Goal: Contribute content: Add original content to the website for others to see

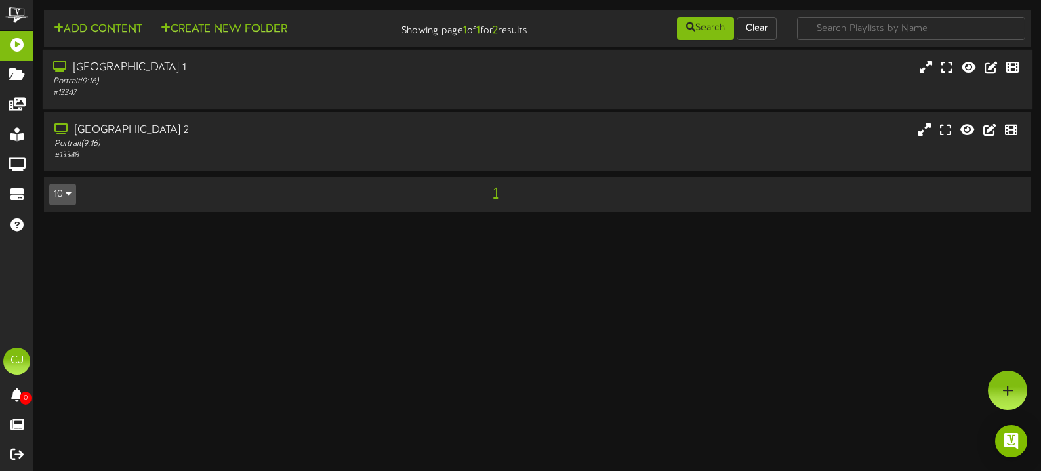
click at [214, 85] on div "Portrait ( 9:16 )" at bounding box center [249, 82] width 392 height 12
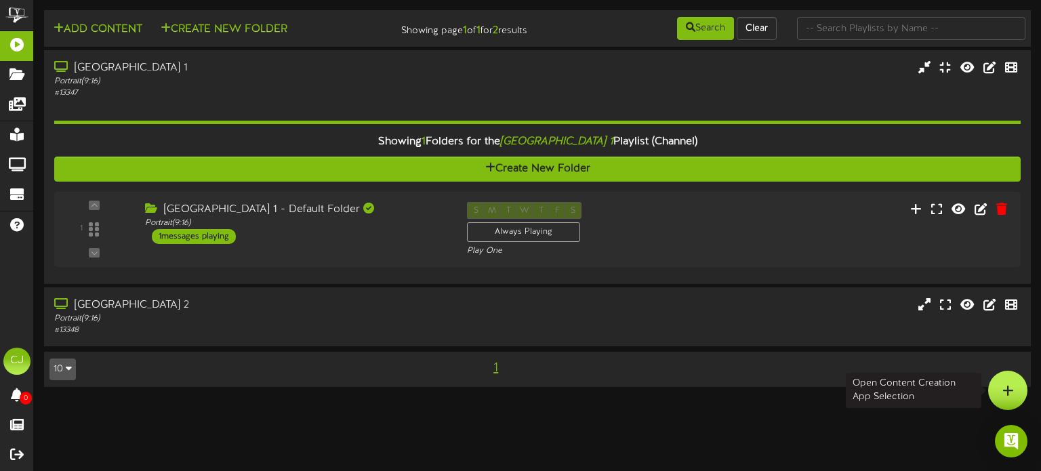
click at [1001, 374] on div at bounding box center [1007, 390] width 39 height 39
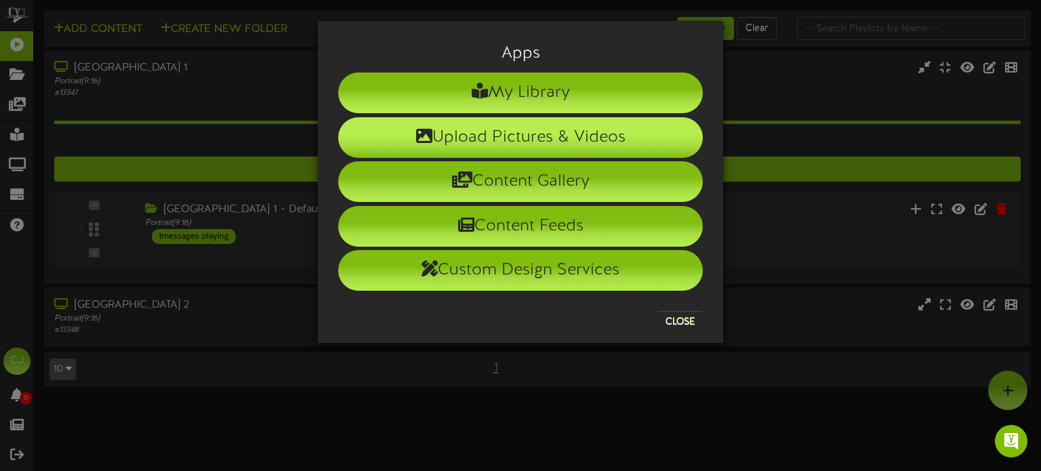
click at [496, 135] on li "Upload Pictures & Videos" at bounding box center [520, 137] width 365 height 41
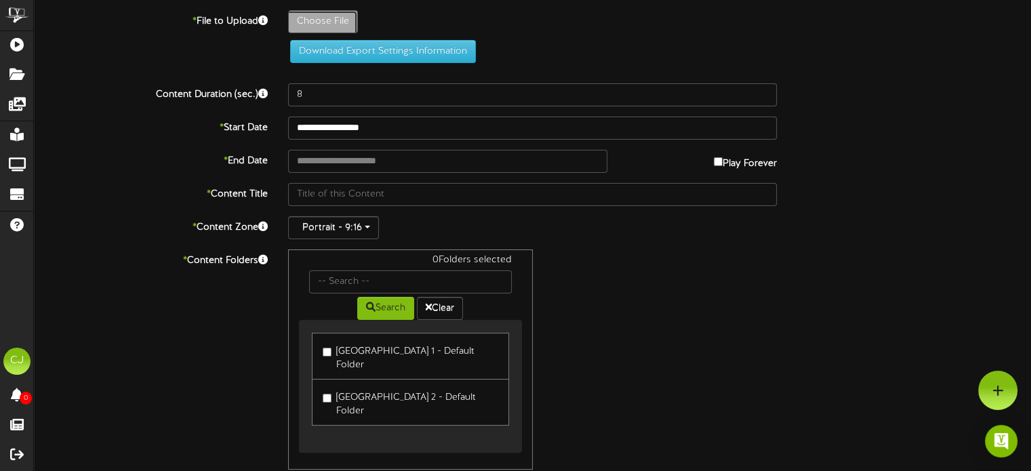
type input "**********"
type input "ScottJacob"
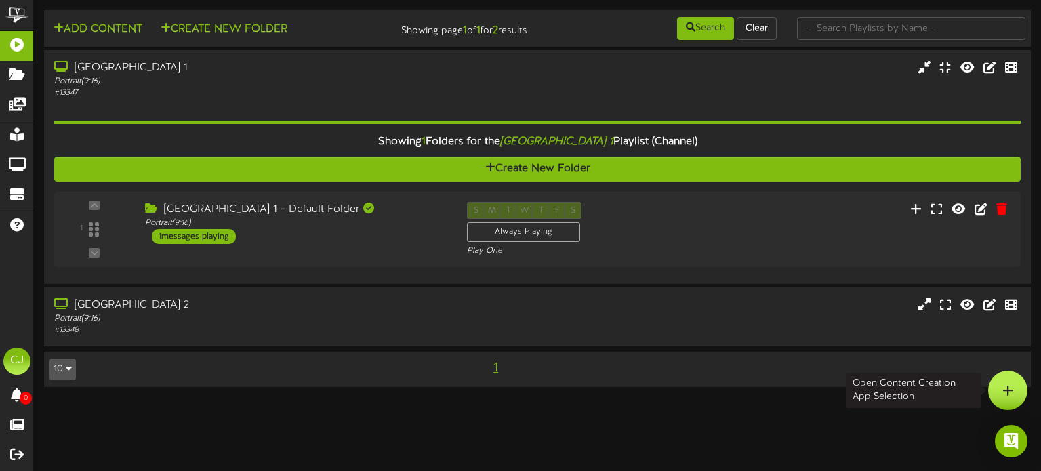
click at [1017, 384] on div at bounding box center [1007, 390] width 39 height 39
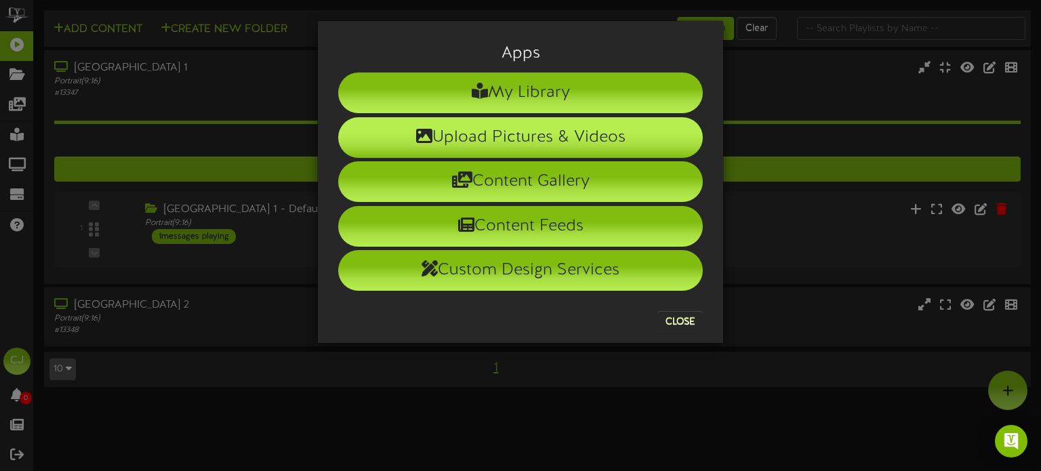
click at [519, 140] on li "Upload Pictures & Videos" at bounding box center [520, 137] width 365 height 41
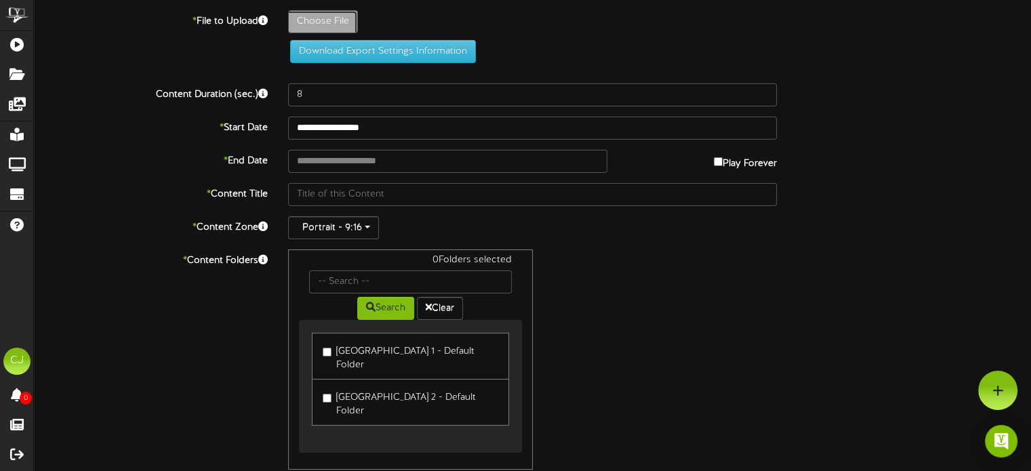
drag, startPoint x: 713, startPoint y: 453, endPoint x: 721, endPoint y: 455, distance: 7.7
click at [713, 453] on div "0 Folders selected Search Clear Ocala Civic Theatre 1 - Default Folder Ocala Ci…" at bounding box center [532, 359] width 509 height 220
type input "**********"
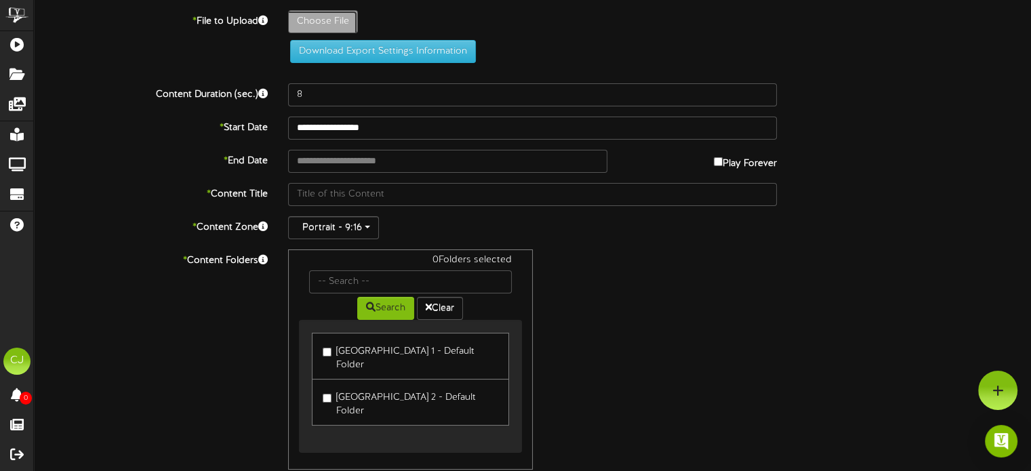
type input "ITW-Generic"
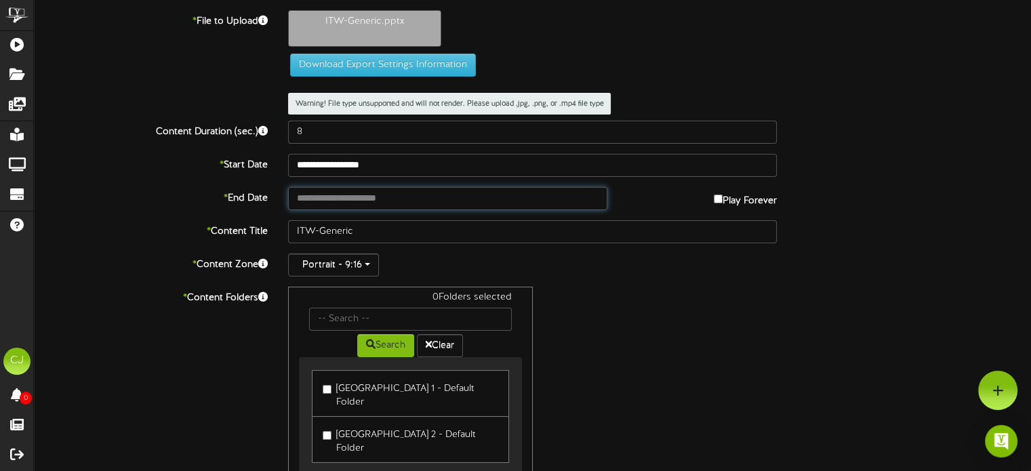
click at [382, 200] on input "text" at bounding box center [447, 198] width 319 height 23
type input "**********"
click at [656, 300] on div "0 Folders selected Search Clear Ocala Civic Theatre 1 - Default Folder Ocala Ci…" at bounding box center [532, 397] width 509 height 220
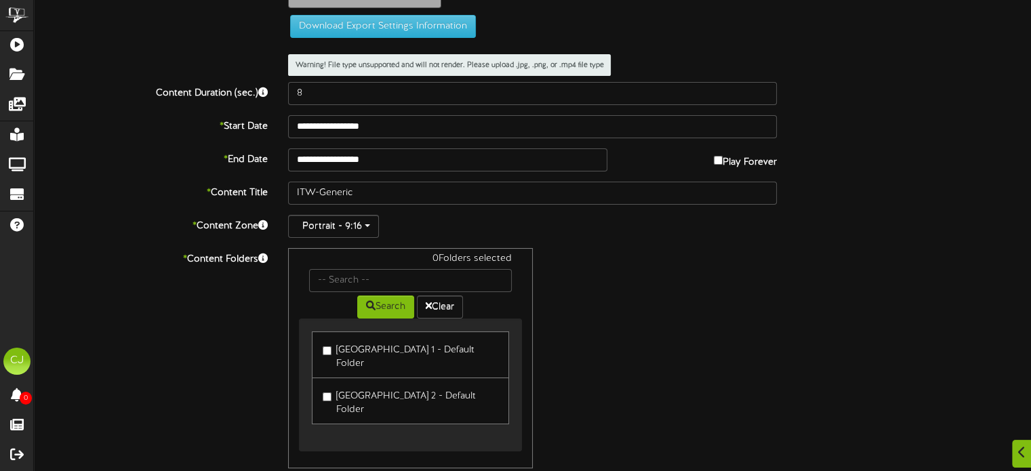
scroll to position [105, 0]
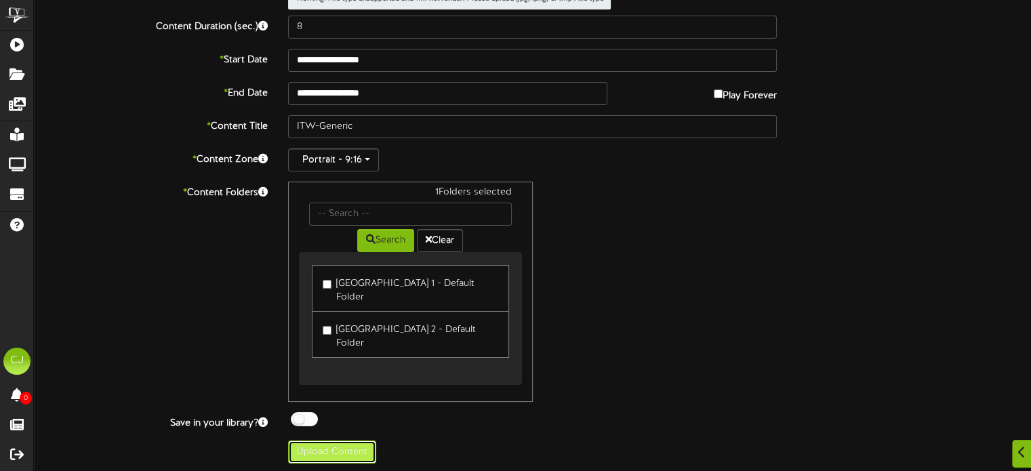
click at [345, 443] on button "Upload Content" at bounding box center [332, 452] width 88 height 23
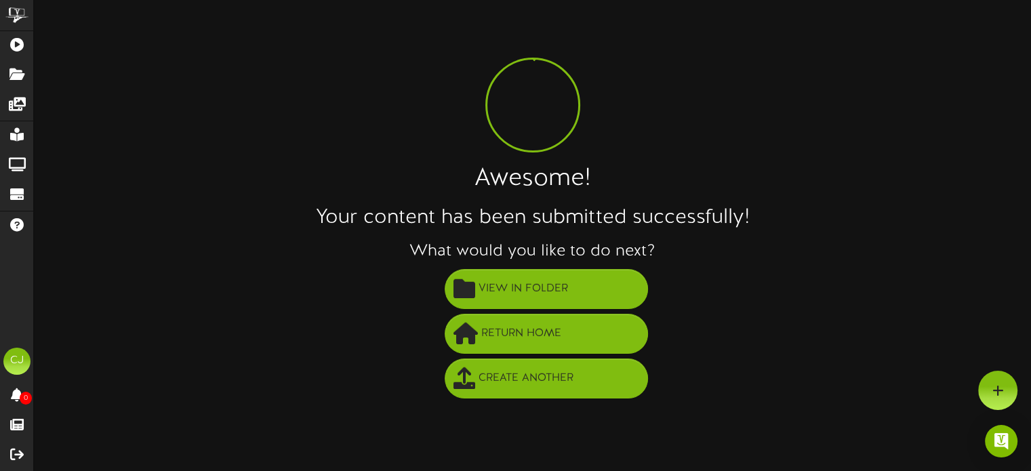
scroll to position [0, 0]
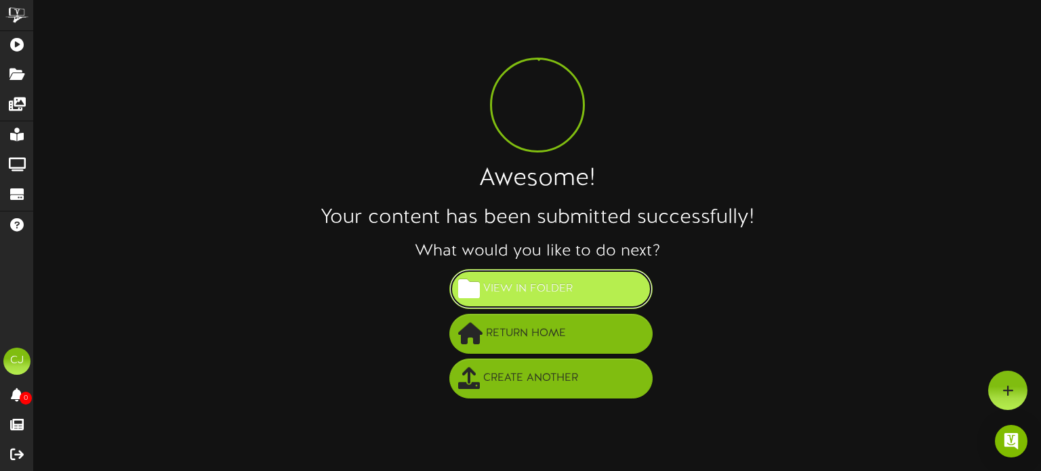
click at [573, 296] on span "View in Folder" at bounding box center [528, 289] width 96 height 22
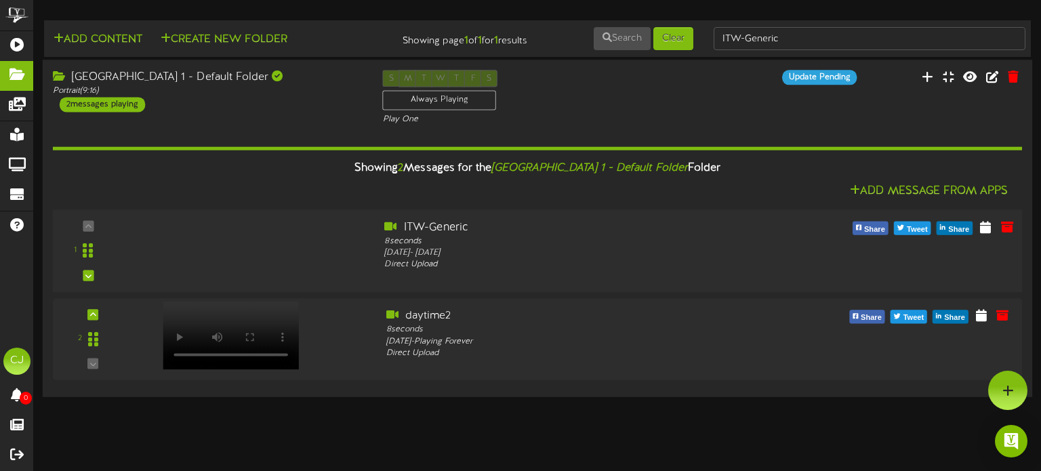
click at [305, 256] on div "1 ITW-Generic 8" at bounding box center [538, 251] width 980 height 62
click at [277, 119] on div "Ocala Civic Theatre 1 - Default Folder Portrait ( 9:16 ) 2 messages playing S M…" at bounding box center [538, 98] width 990 height 56
click at [511, 400] on html "ChannelValet Playlists Folders Messages My Library Groups Devices Help CJ Craig…" at bounding box center [520, 200] width 1041 height 400
click at [251, 117] on div "Ocala Civic Theatre 1 - Default Folder Portrait ( 9:16 ) 2 messages playing S M…" at bounding box center [538, 98] width 990 height 56
click at [108, 102] on div "2 messages playing" at bounding box center [102, 104] width 85 height 15
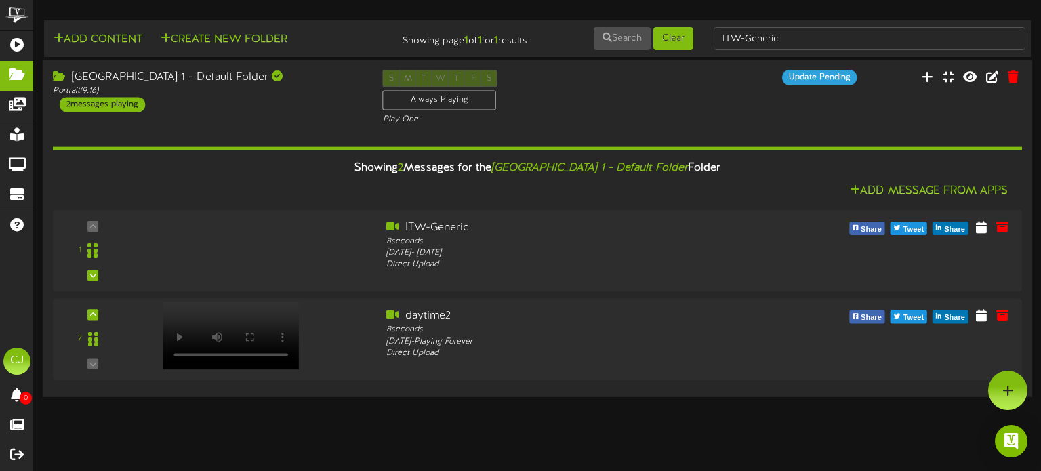
click at [240, 75] on div "Ocala Civic Theatre 1 - Default Folder" at bounding box center [208, 78] width 310 height 16
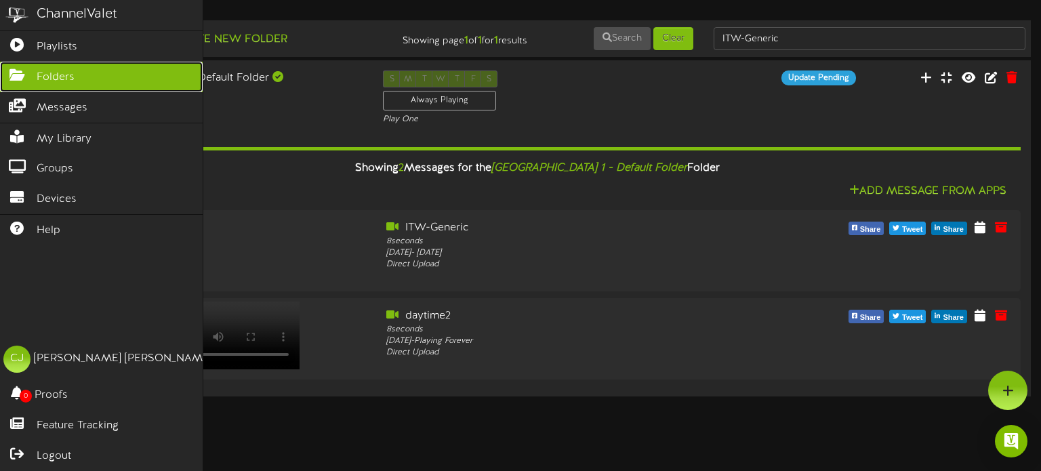
click at [28, 70] on icon at bounding box center [17, 73] width 34 height 10
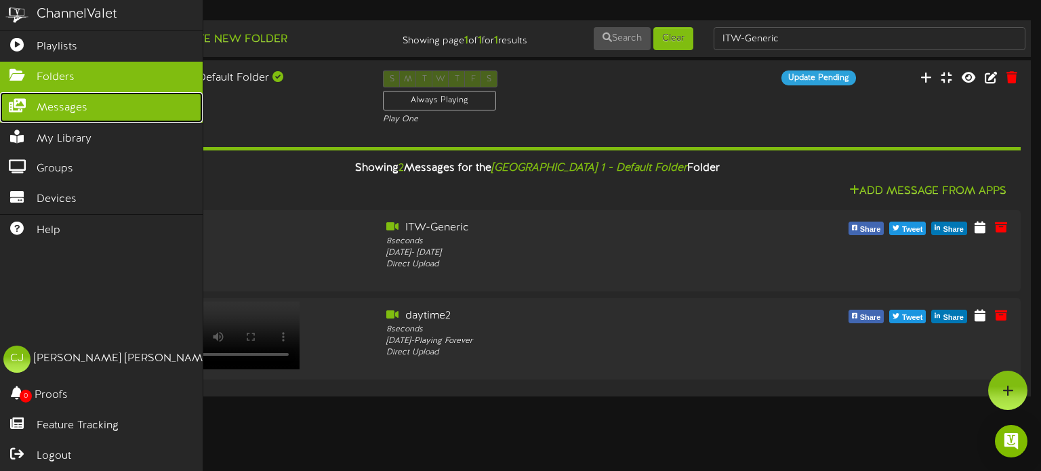
click at [28, 104] on icon at bounding box center [17, 104] width 34 height 10
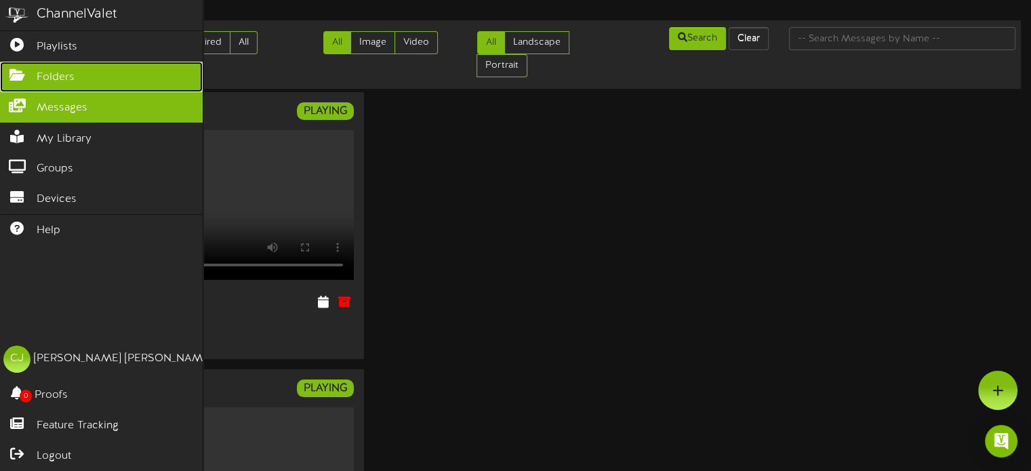
click at [35, 75] on link "Folders" at bounding box center [101, 77] width 203 height 31
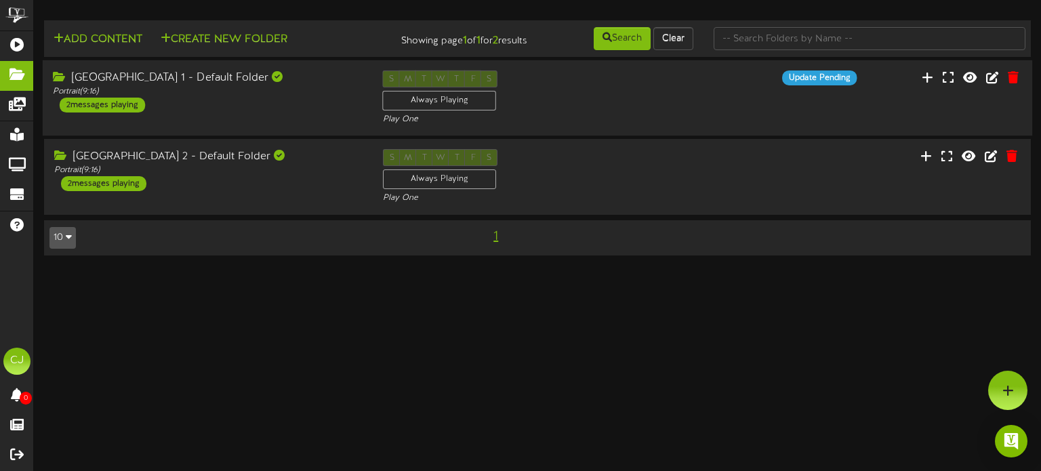
click at [257, 117] on div "Ocala Civic Theatre 1 - Default Folder Portrait ( 9:16 ) 2 messages playing S M…" at bounding box center [538, 98] width 990 height 56
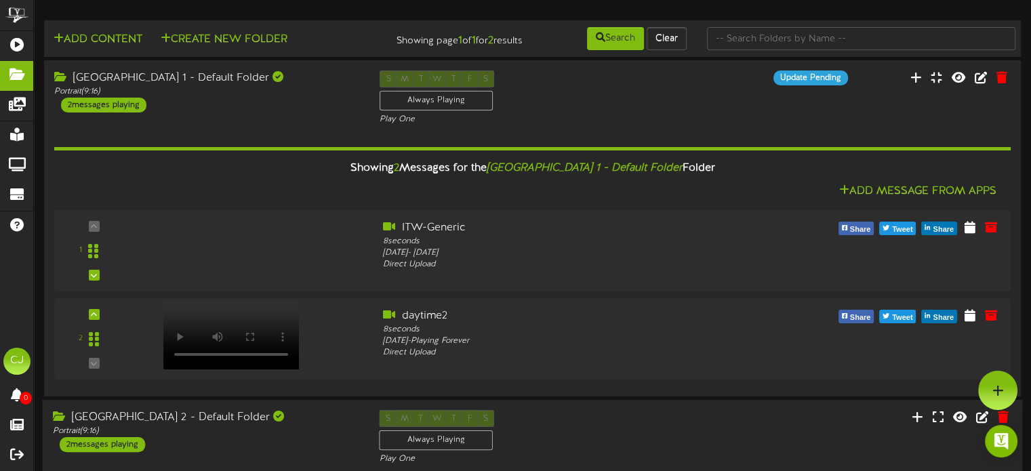
click at [270, 439] on div "Ocala Civic Theatre 2 - Default Folder Portrait ( 9:16 ) 2 messages playing" at bounding box center [206, 431] width 327 height 42
click at [233, 259] on div "1 ITW-Generic" at bounding box center [532, 251] width 969 height 62
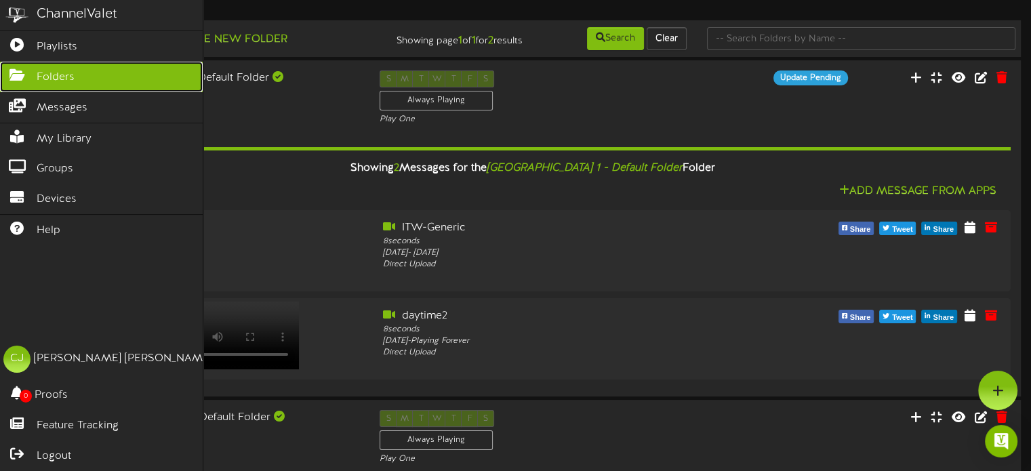
click at [19, 73] on icon at bounding box center [17, 73] width 34 height 10
